Goal: Task Accomplishment & Management: Use online tool/utility

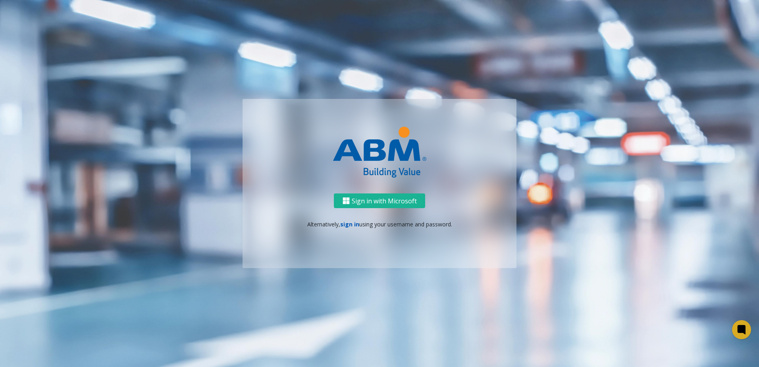
click at [354, 224] on link "sign in" at bounding box center [349, 224] width 19 height 8
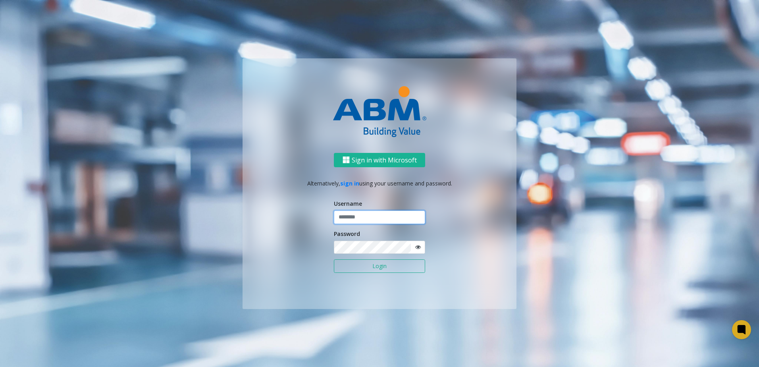
click at [372, 213] on input "text" at bounding box center [379, 216] width 91 height 13
click at [368, 215] on input "********" at bounding box center [379, 216] width 91 height 13
type input "*******"
click at [334, 259] on button "Login" at bounding box center [379, 265] width 91 height 13
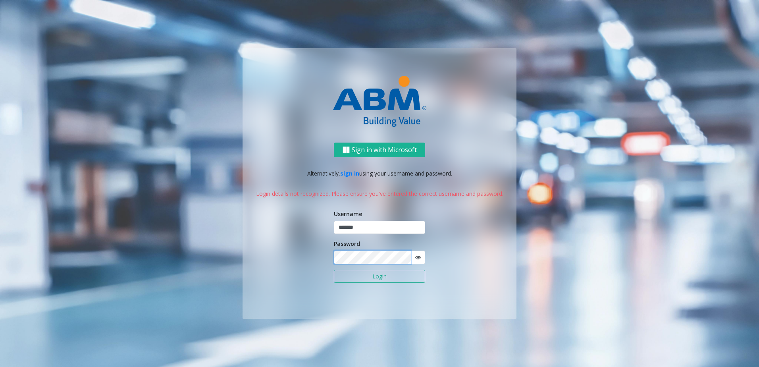
click at [334, 270] on button "Login" at bounding box center [379, 276] width 91 height 13
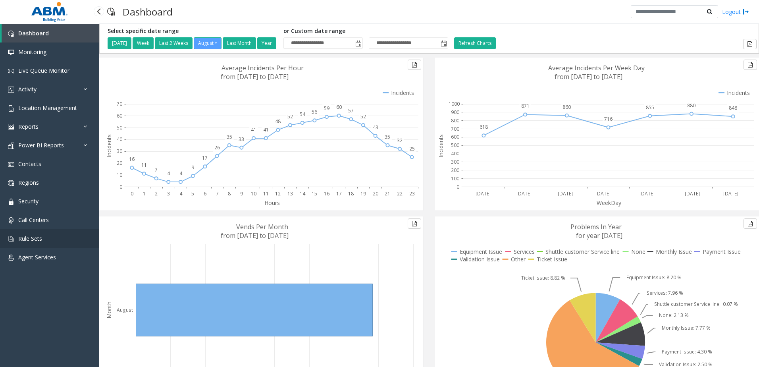
click at [63, 235] on link "Rule Sets" at bounding box center [49, 238] width 99 height 19
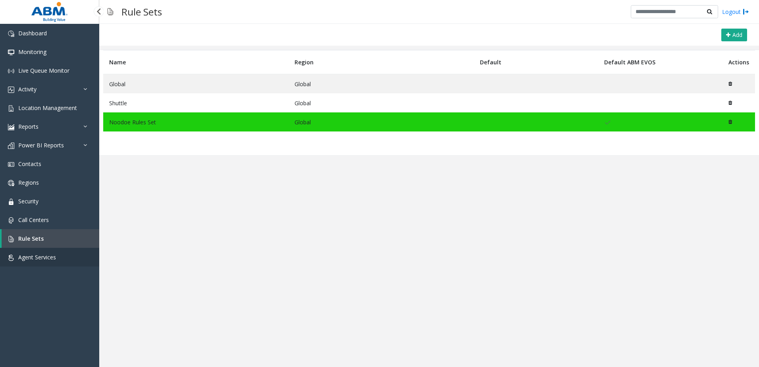
click at [56, 259] on link "Agent Services" at bounding box center [49, 257] width 99 height 19
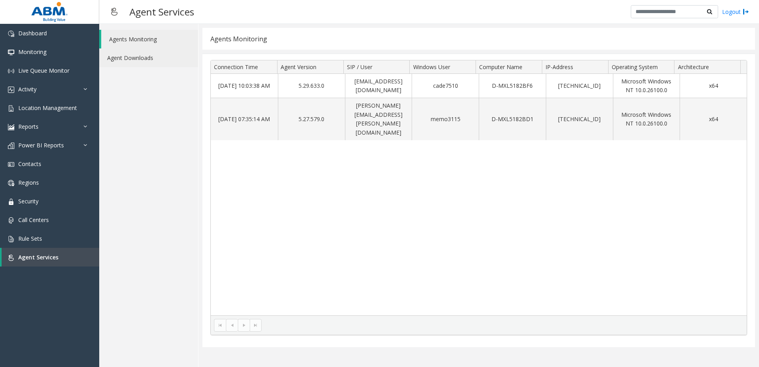
click at [155, 57] on link "Agent Downloads" at bounding box center [148, 57] width 99 height 19
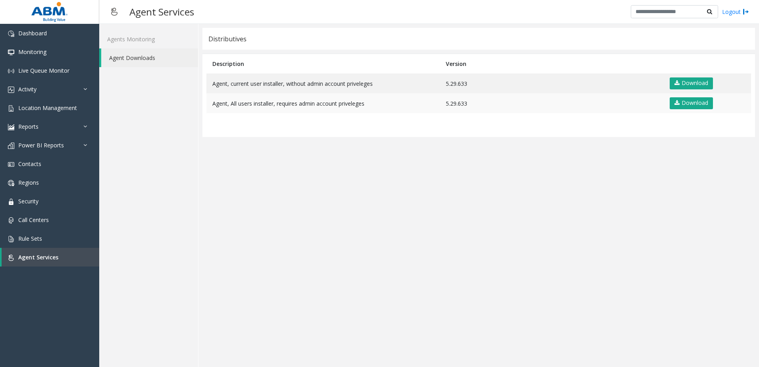
click at [293, 103] on td "Agent, All users installer, requires admin account priveleges" at bounding box center [322, 103] width 233 height 20
click at [283, 90] on td "Agent, current user installer, without admin account priveleges" at bounding box center [322, 83] width 233 height 20
click at [679, 81] on icon at bounding box center [676, 83] width 5 height 6
click at [702, 85] on link "Download" at bounding box center [691, 83] width 43 height 12
click at [703, 79] on link "Download" at bounding box center [691, 83] width 43 height 12
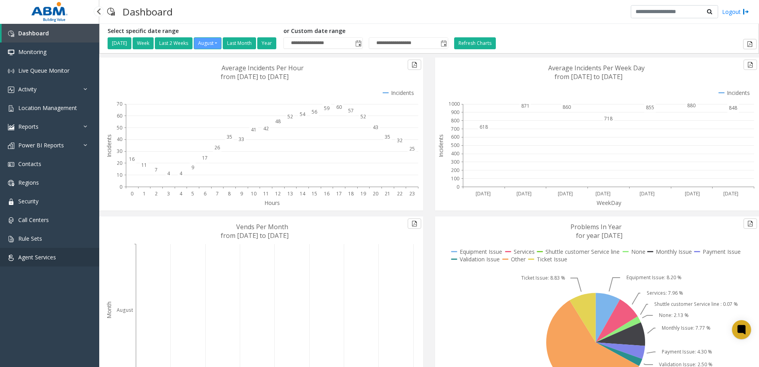
click at [63, 255] on link "Agent Services" at bounding box center [49, 257] width 99 height 19
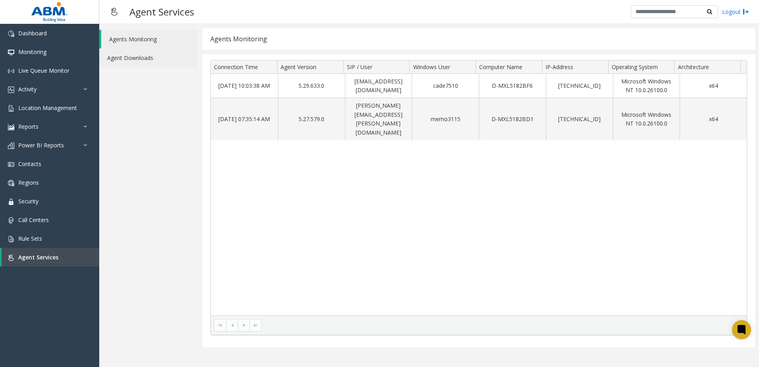
click at [121, 60] on link "Agent Downloads" at bounding box center [148, 57] width 99 height 19
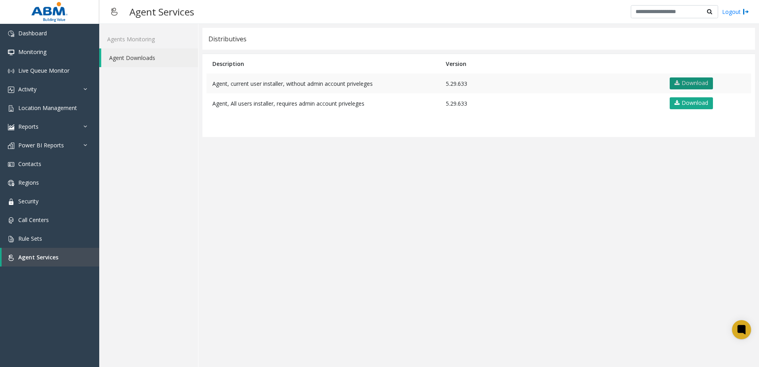
click at [697, 85] on link "Download" at bounding box center [691, 83] width 43 height 12
